Goal: Task Accomplishment & Management: Manage account settings

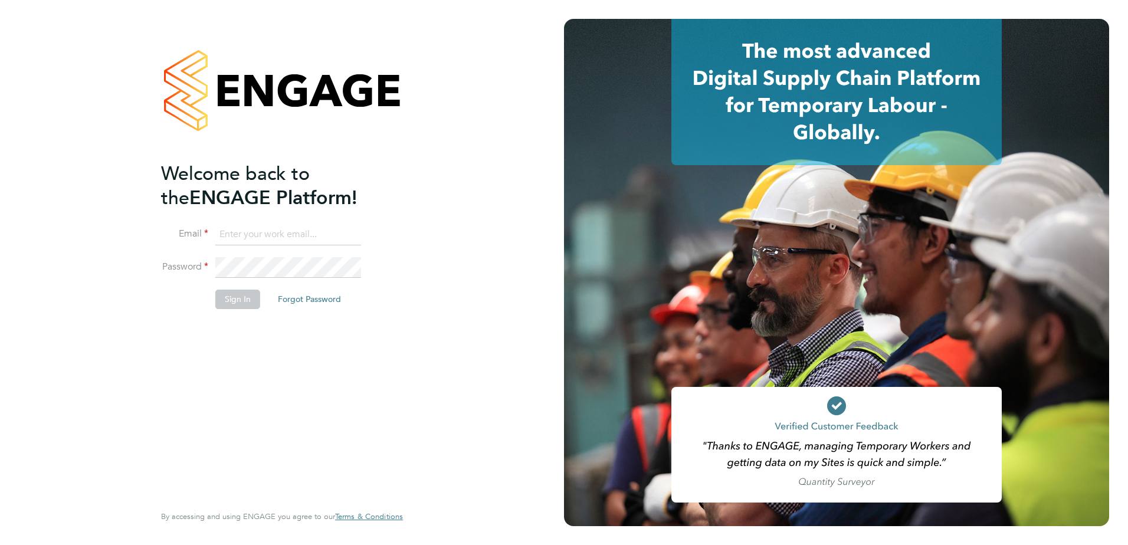
type input "[PERSON_NAME][EMAIL_ADDRESS][PERSON_NAME][DOMAIN_NAME]"
click at [232, 295] on button "Sign In" at bounding box center [237, 299] width 45 height 19
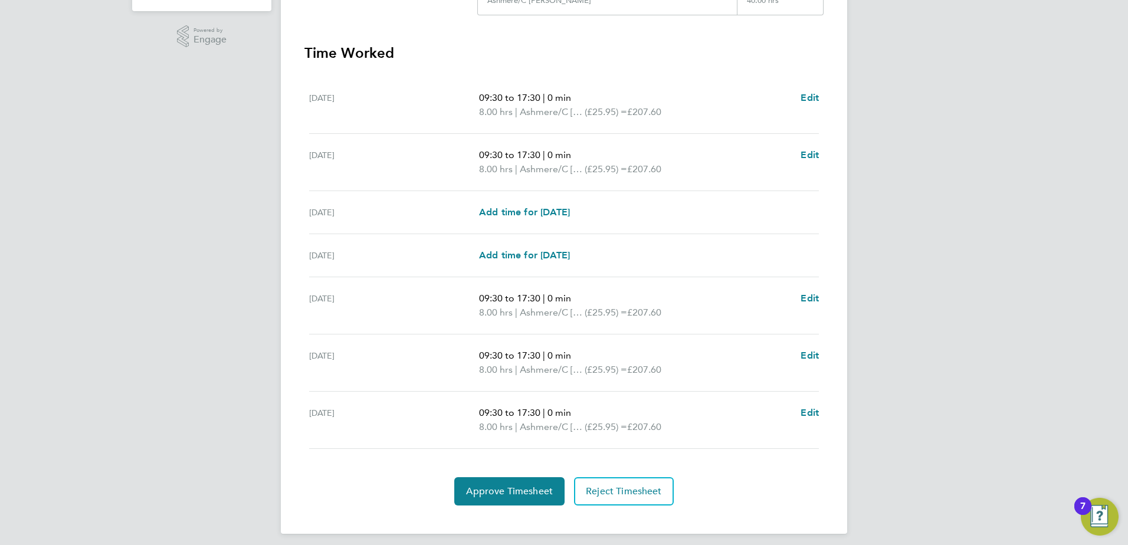
scroll to position [317, 0]
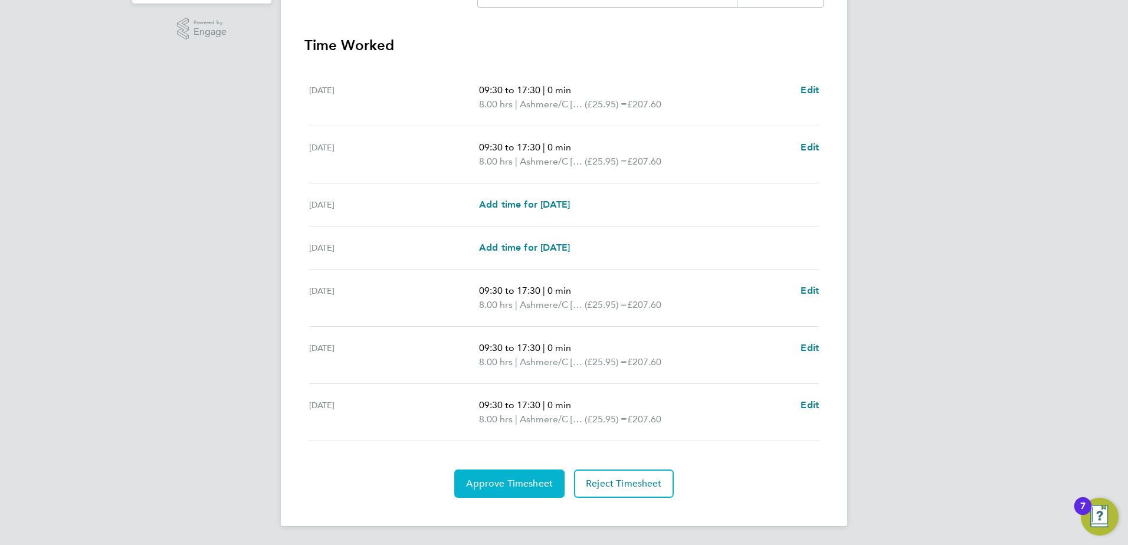
click at [541, 484] on span "Approve Timesheet" at bounding box center [509, 484] width 87 height 12
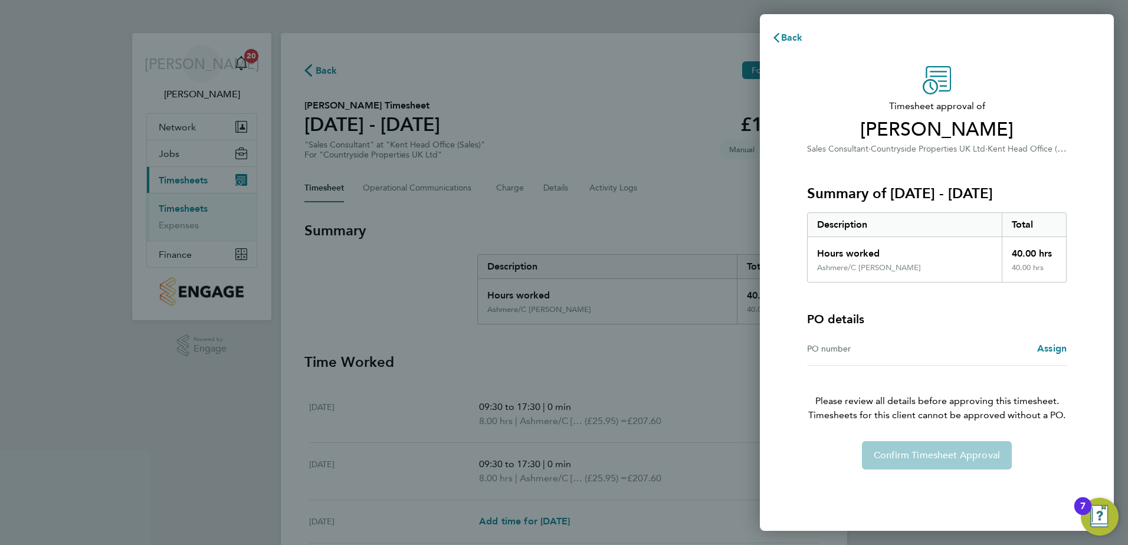
click at [930, 362] on div "PO number Assign" at bounding box center [936, 349] width 259 height 34
click at [1049, 351] on span "Assign" at bounding box center [1051, 348] width 29 height 11
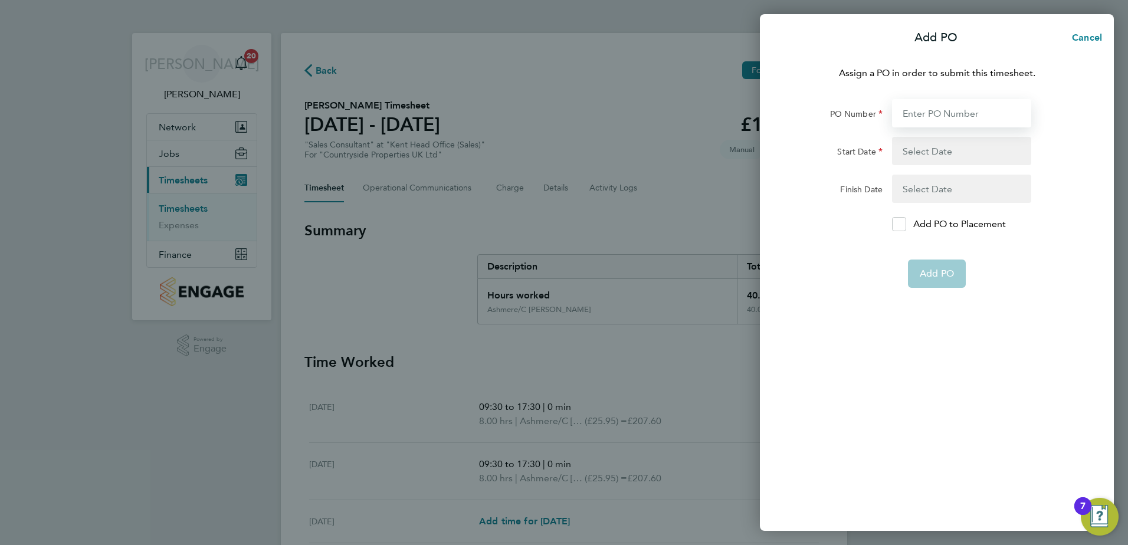
drag, startPoint x: 917, startPoint y: 118, endPoint x: 1001, endPoint y: 114, distance: 84.4
click at [917, 118] on input "PO Number" at bounding box center [961, 113] width 139 height 28
type input "123"
type input "[DATE]"
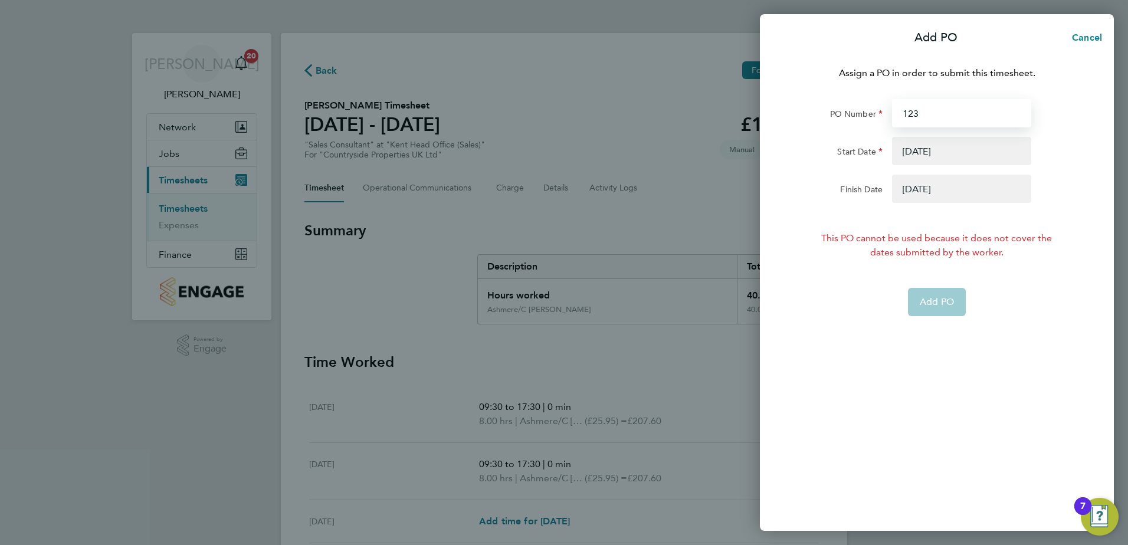
type input "123"
click at [942, 196] on button "button" at bounding box center [961, 189] width 139 height 28
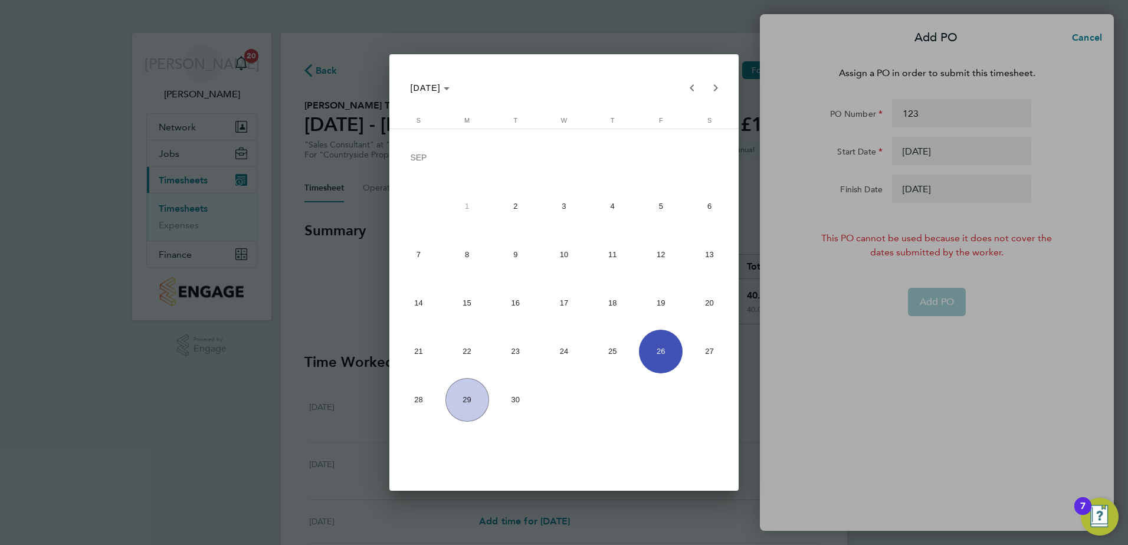
click at [525, 411] on span "30" at bounding box center [516, 400] width 44 height 44
type input "[DATE]"
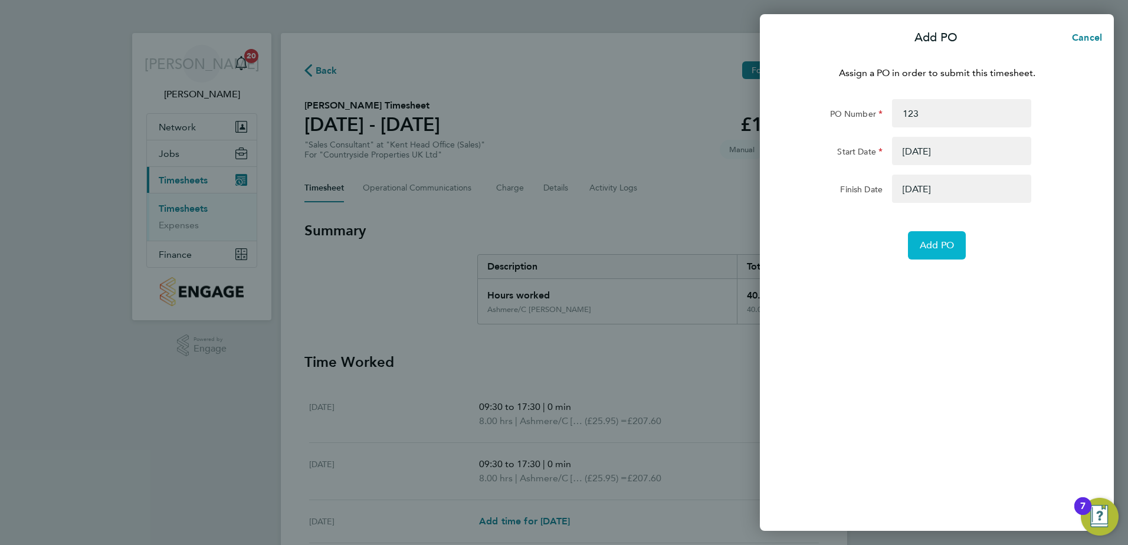
click at [936, 249] on span "Add PO" at bounding box center [936, 245] width 34 height 12
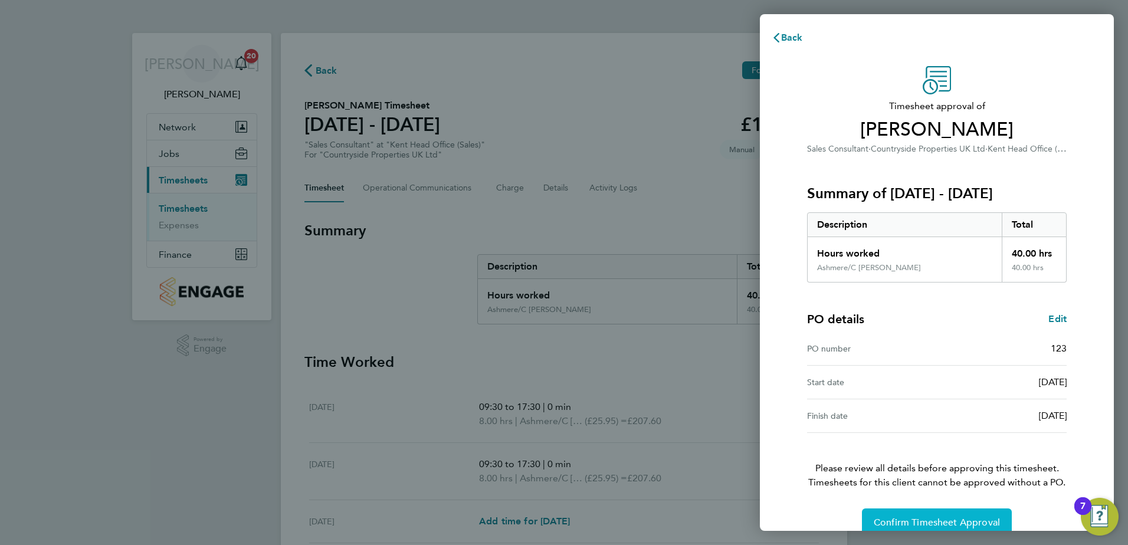
drag, startPoint x: 941, startPoint y: 522, endPoint x: 946, endPoint y: 519, distance: 6.1
click at [941, 522] on span "Confirm Timesheet Approval" at bounding box center [936, 523] width 126 height 12
